Goal: Transaction & Acquisition: Purchase product/service

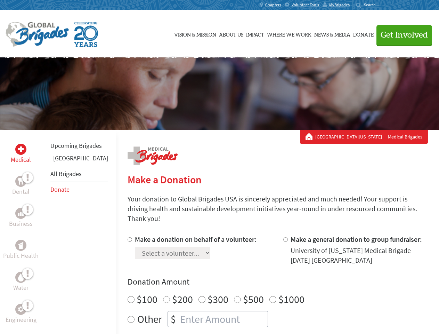
click at [384, 5] on div "Search for:" at bounding box center [370, 5] width 28 height 6
click at [401, 35] on span "Get Involved" at bounding box center [404, 35] width 47 height 8
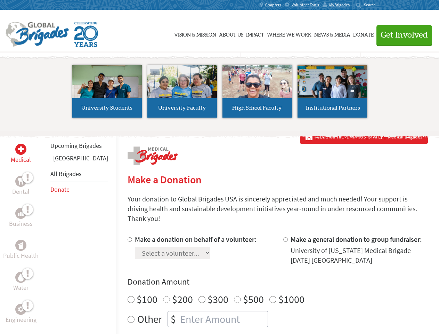
click at [220, 94] on li "High School Faculty" at bounding box center [257, 91] width 75 height 64
click at [46, 232] on div "Upcoming Brigades Panama All Brigades Donate" at bounding box center [79, 297] width 75 height 334
click at [266, 279] on div "Donation Amount $100 $200 $300 $500 $1000 Other $" at bounding box center [278, 301] width 301 height 51
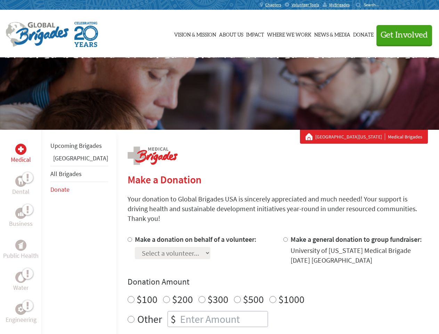
click at [128, 237] on input "Make a donation on behalf of a volunteer:" at bounding box center [130, 239] width 5 height 5
radio input "true"
click at [283, 237] on input "Make a general donation to group fundraiser:" at bounding box center [285, 239] width 5 height 5
radio input "true"
